Goal: Information Seeking & Learning: Learn about a topic

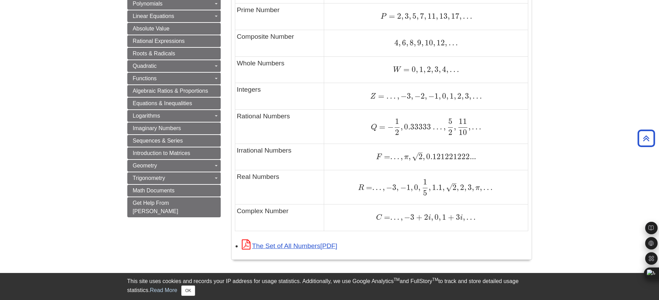
scroll to position [415, 0]
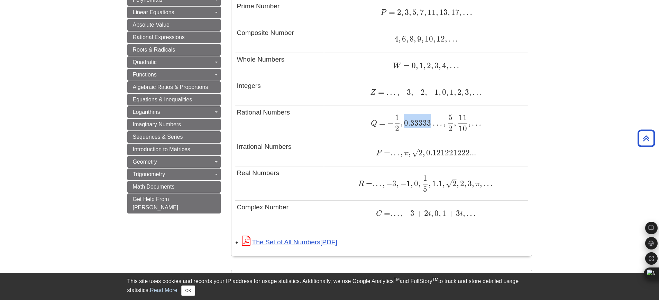
drag, startPoint x: 404, startPoint y: 124, endPoint x: 430, endPoint y: 122, distance: 25.7
click at [430, 122] on span "0.33333" at bounding box center [417, 122] width 28 height 9
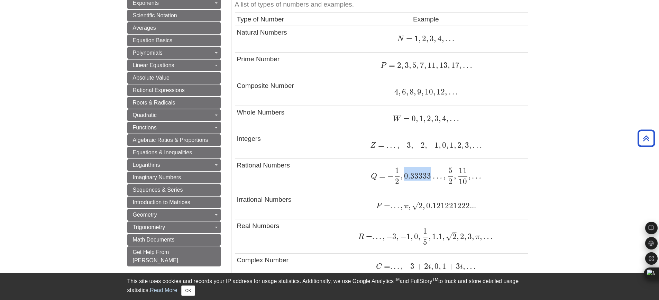
scroll to position [381, 0]
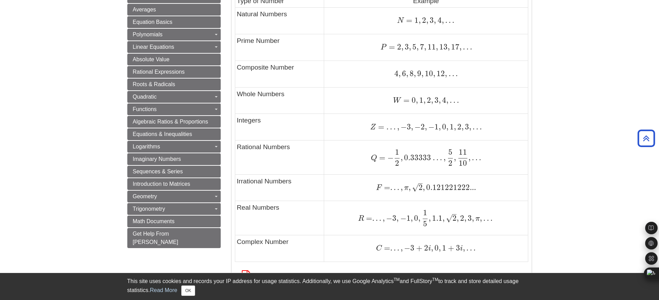
click at [425, 164] on span "Q = − 1 2 , 0.33333 … , 5 2 , 11 10 , …" at bounding box center [426, 157] width 110 height 17
drag, startPoint x: 404, startPoint y: 158, endPoint x: 430, endPoint y: 157, distance: 26.0
click at [430, 157] on span "0.33333" at bounding box center [417, 157] width 28 height 9
click at [454, 153] on span "," at bounding box center [455, 157] width 2 height 9
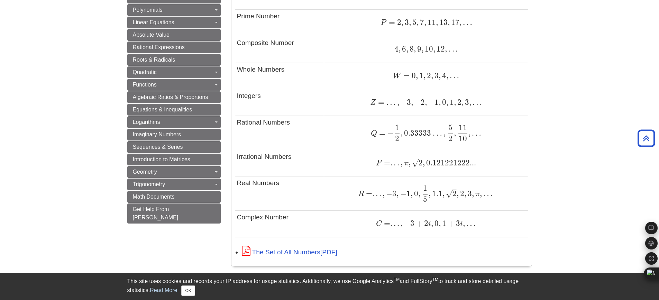
scroll to position [346, 0]
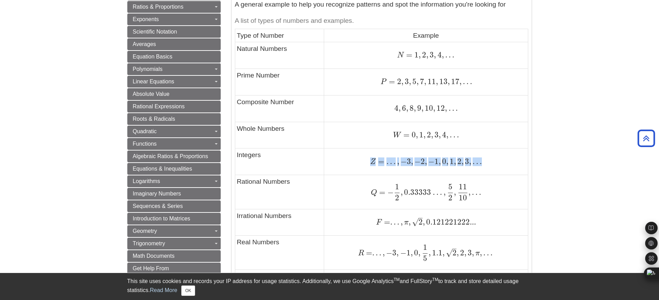
drag, startPoint x: 367, startPoint y: 163, endPoint x: 481, endPoint y: 158, distance: 114.0
click at [481, 158] on div "Z = … , − 3 , − 2 , − 1 , 0 , 1 , 2 , 3 , … Z = … , − 3 , − 2 , − 1 , 0 , 1 , 2…" at bounding box center [426, 161] width 200 height 9
click at [497, 158] on div "Z = … , − 3 , − 2 , − 1 , 0 , 1 , 2 , 3 , … Z = … , − 3 , − 2 , − 1 , 0 , 1 , 2…" at bounding box center [426, 161] width 200 height 9
drag, startPoint x: 450, startPoint y: 161, endPoint x: 488, endPoint y: 161, distance: 38.1
click at [488, 161] on div "Z = … , − 3 , − 2 , − 1 , 0 , 1 , 2 , 3 , … Z = … , − 3 , − 2 , − 1 , 0 , 1 , 2…" at bounding box center [426, 161] width 200 height 9
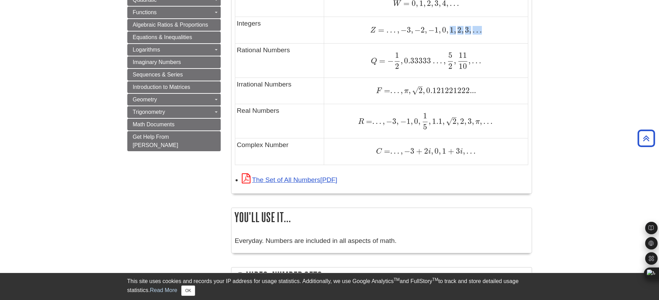
scroll to position [484, 0]
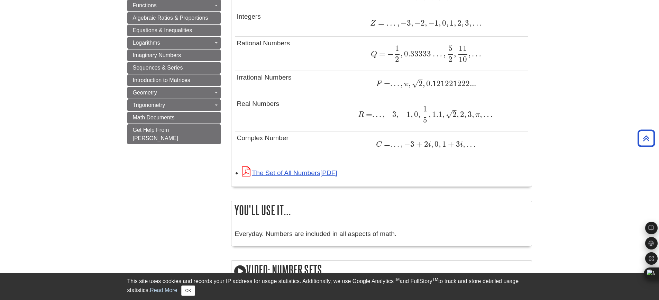
click at [346, 117] on div "R = . . . , − 3 , − 1 , 0 , 1 5 , 1.1 , 2 – √ , 2 , 3 , π , … R = . . . , − 3 ,…" at bounding box center [426, 114] width 200 height 17
drag, startPoint x: 238, startPoint y: 106, endPoint x: 281, endPoint y: 104, distance: 42.9
click at [281, 104] on td "Real Numbers" at bounding box center [279, 114] width 89 height 34
click at [360, 96] on td "F = . . . , π , 2 – √ , 0.121221222... F = . . . , π , 2 , 0.121221222..." at bounding box center [426, 84] width 204 height 27
click at [418, 115] on span "R = . . . , − 3 , − 1 , 0 , 1 5 , 1.1 , 2 – √ , 2 , 3 , π , …" at bounding box center [425, 114] width 135 height 9
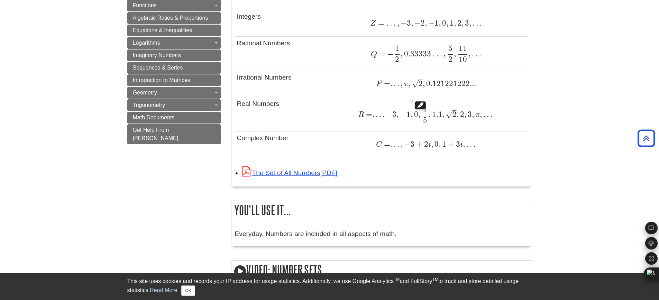
click at [412, 121] on span "R = . . . , − 3 , − 1 , 0 , 1 5 , 1.1 , 2 – √ , 2 , 3 , π , …" at bounding box center [426, 114] width 136 height 17
drag, startPoint x: 412, startPoint y: 113, endPoint x: 371, endPoint y: 116, distance: 41.6
click at [371, 116] on span "R = . . . , − 3 , − 1 , 0 , 1 5 , 1.1 , 2 – √ , 2 , 3 , π , …" at bounding box center [425, 114] width 135 height 9
click at [340, 110] on div "R = . . . , − 3 , − 1 , 0 , 1 5 , 1.1 , 2 – √ , 2 , 3 , π , … R = . . . , − 3 ,…" at bounding box center [426, 114] width 200 height 17
